Goal: Consume media (video, audio)

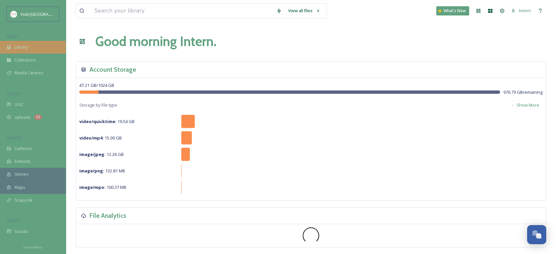
click at [31, 46] on div "Library" at bounding box center [33, 47] width 66 height 13
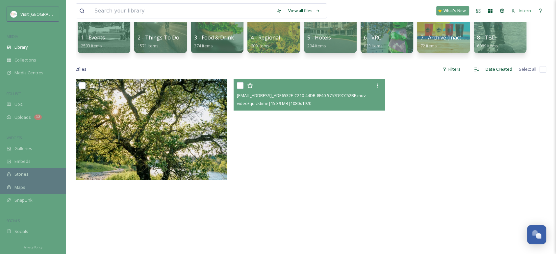
scroll to position [110, 0]
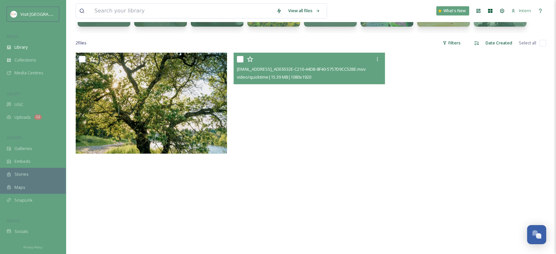
click at [306, 132] on video "ext_1754956494.614695_larkin.jimmy04@gmail.com-copy_ADE6532E-C210-44DB-8F40-575…" at bounding box center [309, 187] width 151 height 269
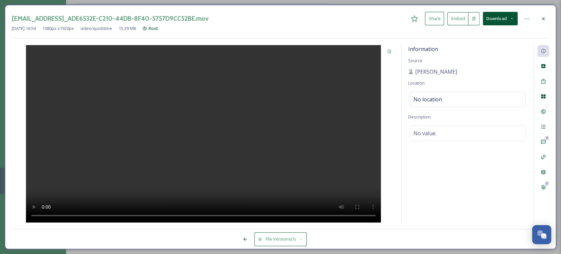
click at [543, 17] on icon at bounding box center [543, 18] width 5 height 5
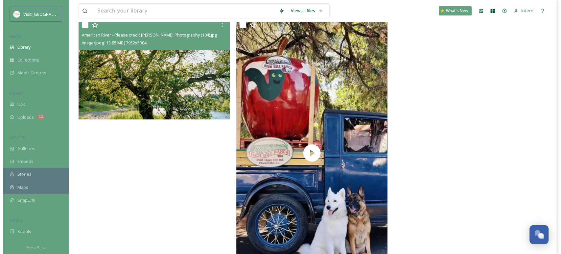
scroll to position [146, 0]
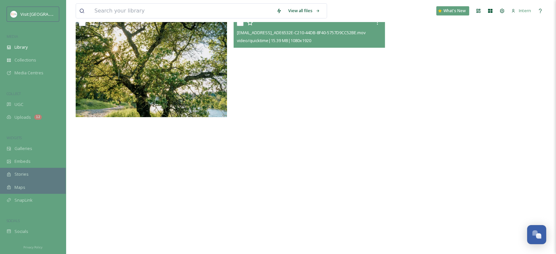
click at [269, 138] on video "ext_1754956494.614695_larkin.jimmy04@gmail.com-copy_ADE6532E-C210-44DB-8F40-575…" at bounding box center [309, 150] width 151 height 269
